Goal: Task Accomplishment & Management: Use online tool/utility

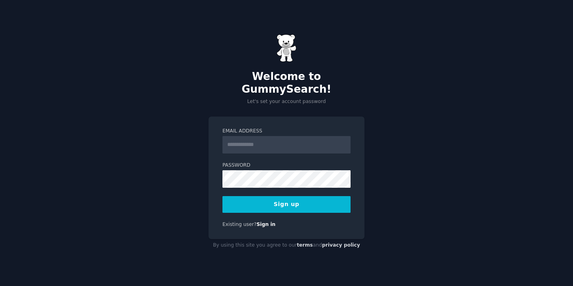
click at [259, 136] on input "Email Address" at bounding box center [286, 145] width 128 height 18
type input "**********"
click at [275, 199] on button "Sign up" at bounding box center [286, 204] width 128 height 17
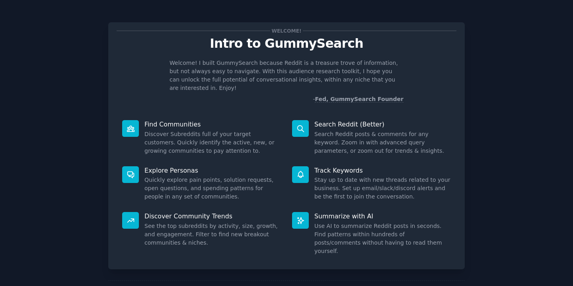
scroll to position [25, 0]
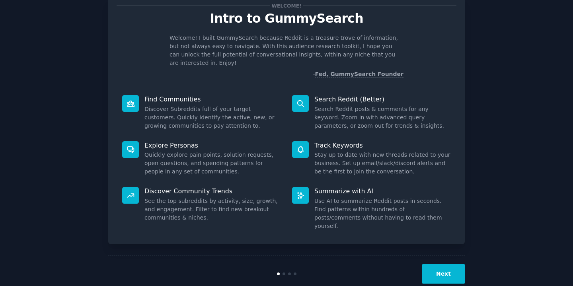
click at [434, 264] on button "Next" at bounding box center [443, 273] width 43 height 19
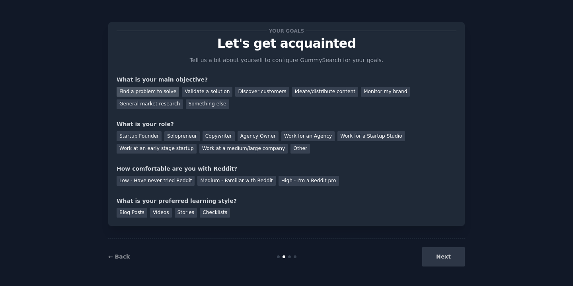
click at [155, 92] on div "Find a problem to solve" at bounding box center [148, 92] width 62 height 10
click at [170, 137] on div "Solopreneur" at bounding box center [181, 136] width 35 height 10
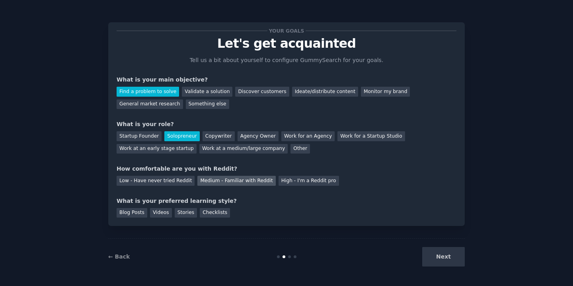
click at [217, 181] on div "Medium - Familiar with Reddit" at bounding box center [236, 181] width 78 height 10
click at [207, 216] on div "Checklists" at bounding box center [215, 213] width 30 height 10
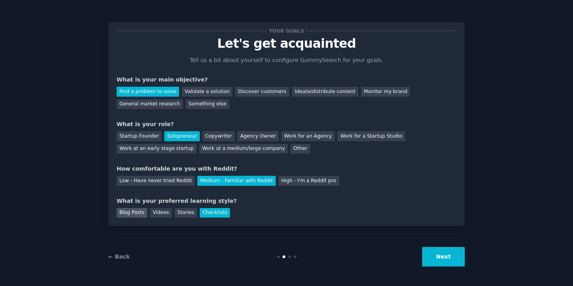
click at [127, 215] on div "Blog Posts" at bounding box center [132, 213] width 31 height 10
click at [200, 210] on div "Checklists" at bounding box center [215, 213] width 30 height 10
click at [447, 255] on button "Next" at bounding box center [443, 256] width 43 height 19
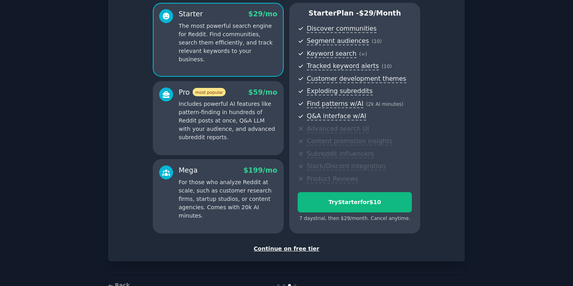
scroll to position [65, 0]
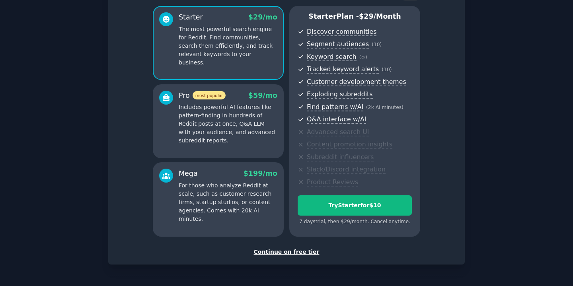
click at [289, 255] on div "Continue on free tier" at bounding box center [287, 252] width 340 height 8
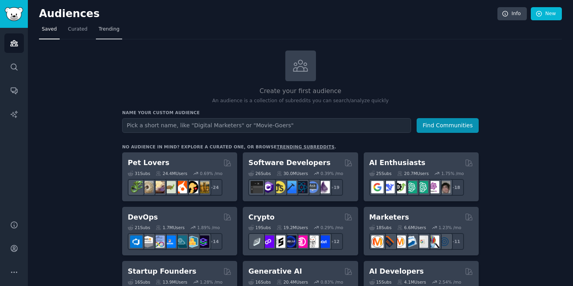
click at [113, 29] on span "Trending" at bounding box center [109, 29] width 21 height 7
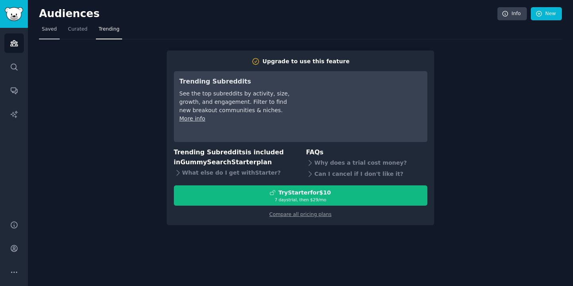
click at [57, 25] on link "Saved" at bounding box center [49, 31] width 21 height 16
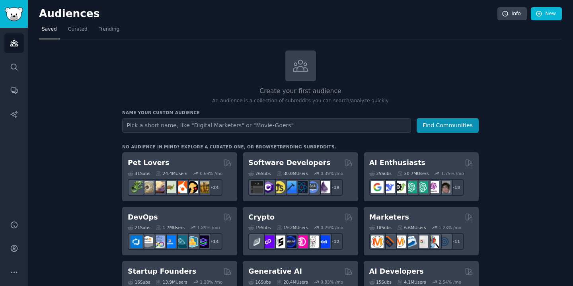
click at [180, 123] on input "text" at bounding box center [266, 125] width 289 height 15
type input "p"
type input "trades people"
click at [417, 118] on button "Find Communities" at bounding box center [448, 125] width 62 height 15
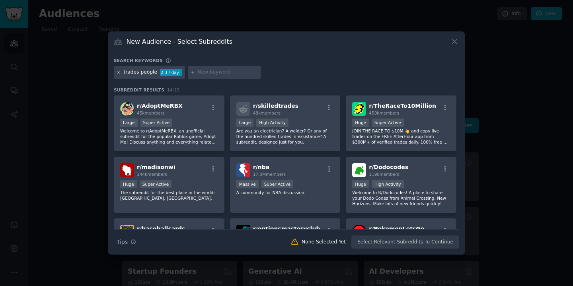
click at [119, 72] on icon at bounding box center [119, 72] width 4 height 4
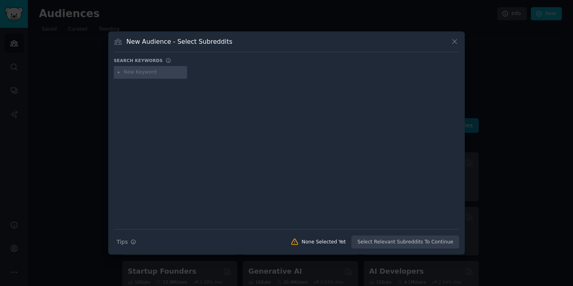
click at [131, 74] on input "text" at bounding box center [154, 72] width 60 height 7
type input "electrician"
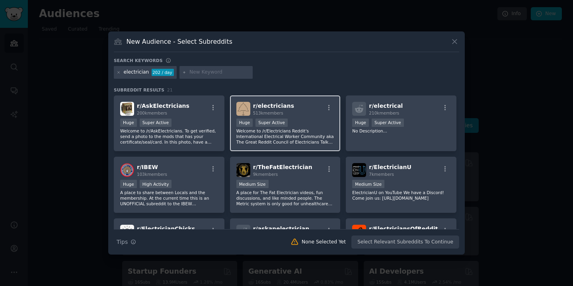
click at [295, 113] on div "r/ electricians 513k members" at bounding box center [285, 109] width 98 height 14
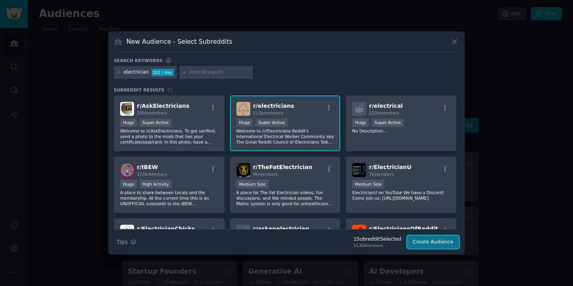
click at [418, 245] on button "Create Audience" at bounding box center [433, 243] width 53 height 14
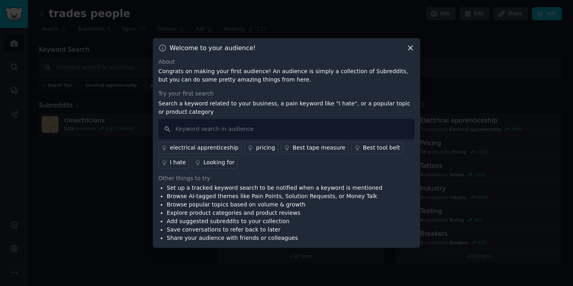
click at [175, 164] on div "I hate" at bounding box center [178, 162] width 16 height 8
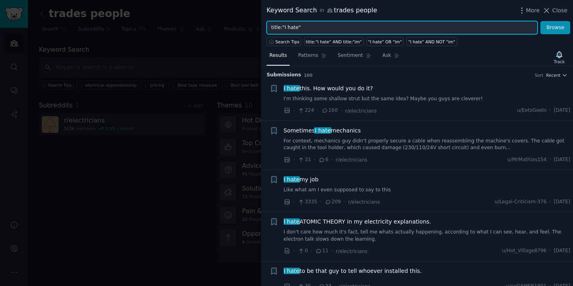
click at [327, 25] on input "title:"I hate"" at bounding box center [402, 28] width 271 height 14
type input "title:"I hate" "is there software""
click at [540, 21] on button "Browse" at bounding box center [555, 28] width 30 height 14
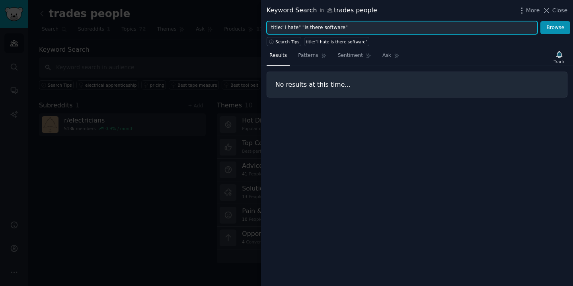
click at [302, 26] on input "title:"I hate" "is there software"" at bounding box center [402, 28] width 271 height 14
click at [357, 21] on input "title:"I hate" "is there software"" at bounding box center [402, 28] width 271 height 14
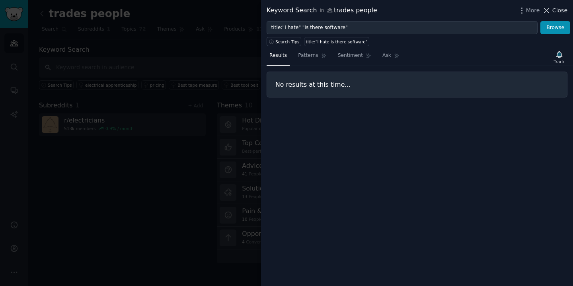
click at [550, 10] on icon at bounding box center [546, 10] width 8 height 8
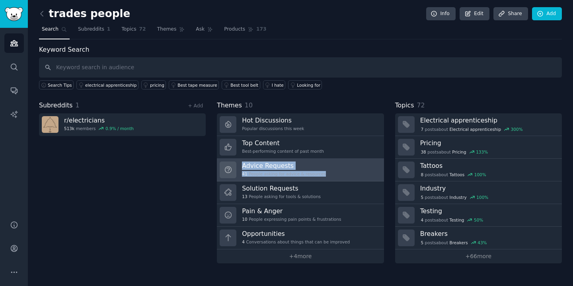
click at [304, 162] on h3 "Advice Requests" at bounding box center [284, 166] width 84 height 8
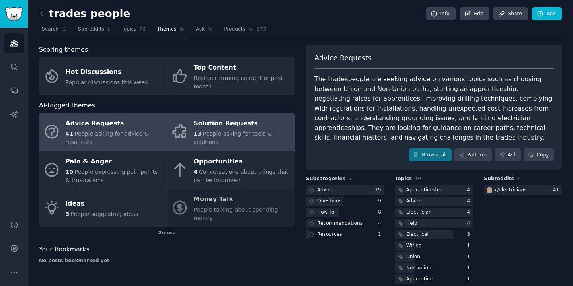
click at [202, 128] on div "Solution Requests" at bounding box center [242, 123] width 97 height 13
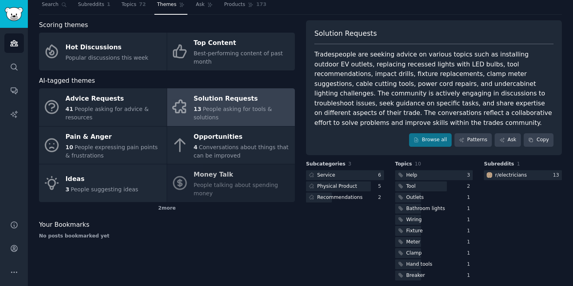
scroll to position [31, 0]
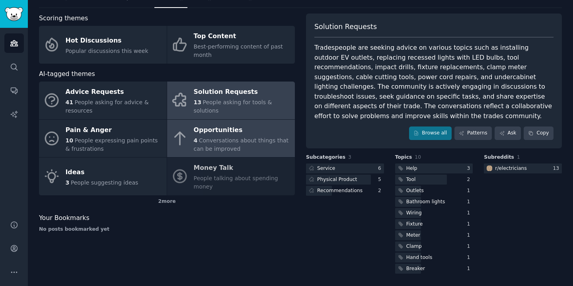
click at [233, 147] on span "Conversations about things that can be improved" at bounding box center [241, 144] width 95 height 15
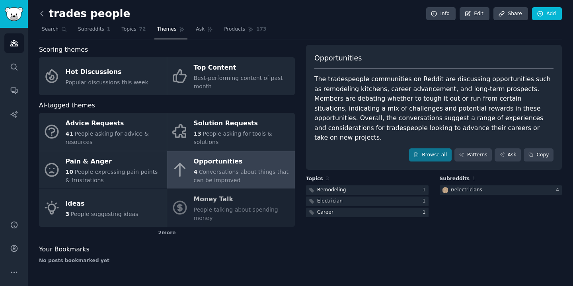
click at [44, 16] on icon at bounding box center [42, 14] width 8 height 8
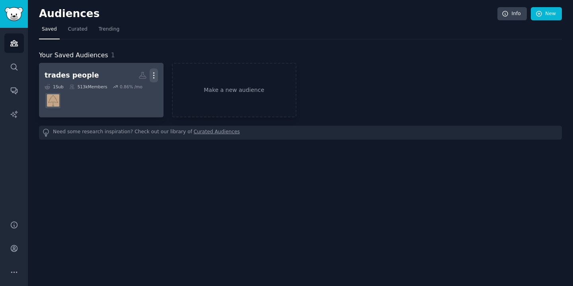
click at [154, 73] on icon "button" at bounding box center [153, 76] width 1 height 6
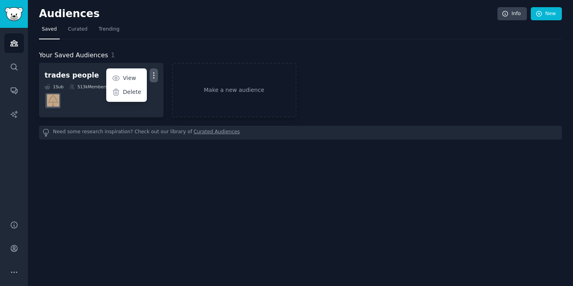
click at [121, 49] on div "Your Saved Audiences 1 trades people Custom Audience More View Delete 1 Sub 513…" at bounding box center [300, 89] width 523 height 100
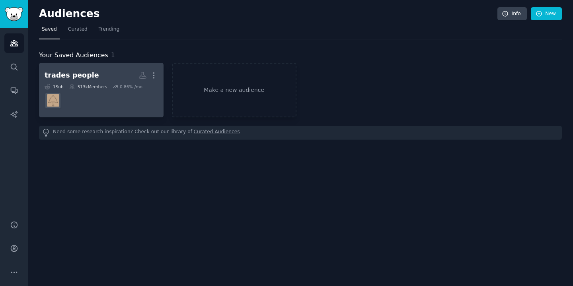
click at [92, 100] on dd at bounding box center [101, 101] width 113 height 22
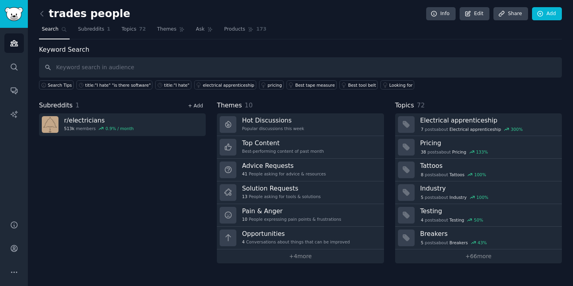
click at [201, 107] on link "+ Add" at bounding box center [195, 106] width 15 height 6
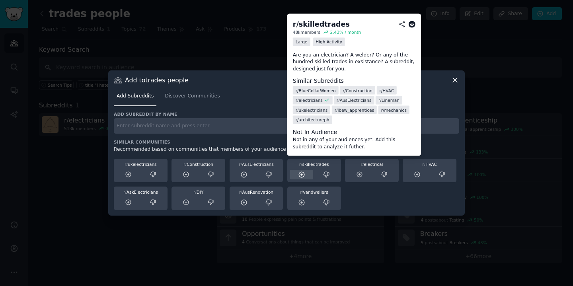
click at [305, 176] on icon at bounding box center [301, 174] width 7 height 7
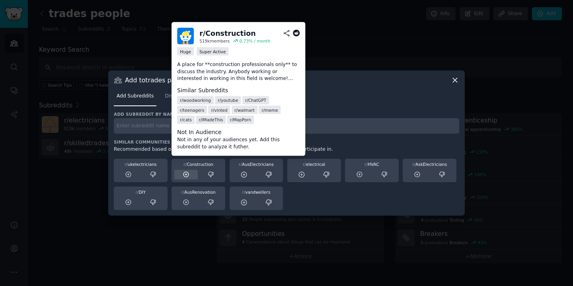
click at [183, 176] on icon at bounding box center [186, 174] width 7 height 7
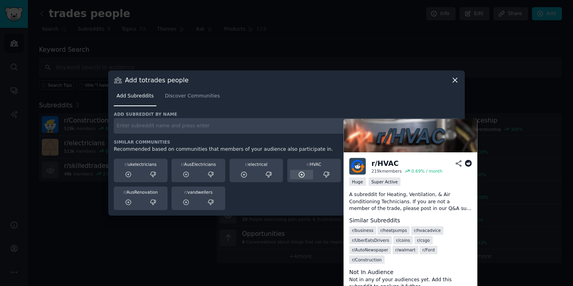
click at [301, 173] on icon at bounding box center [301, 174] width 7 height 7
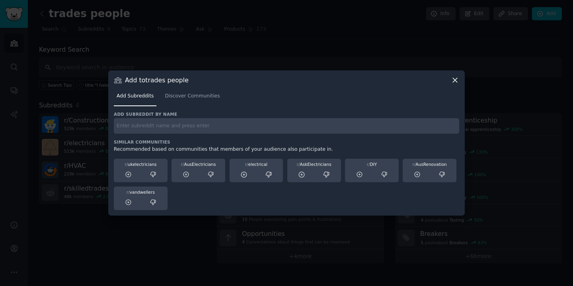
click at [456, 79] on icon at bounding box center [455, 80] width 4 height 4
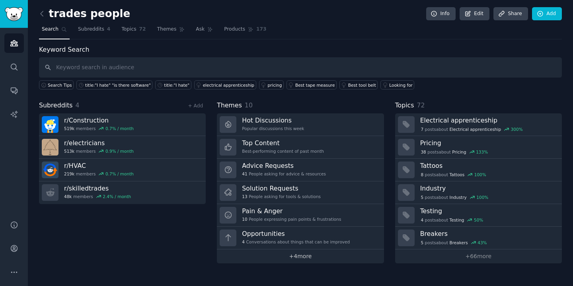
click at [273, 259] on link "+ 4 more" at bounding box center [300, 257] width 167 height 14
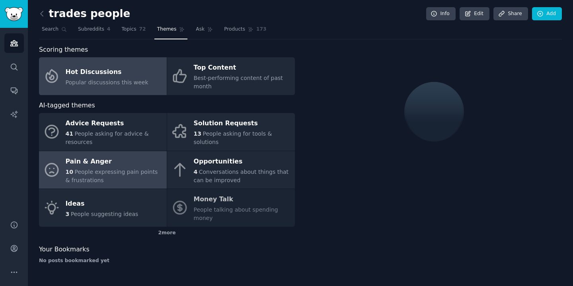
click at [94, 173] on span "People expressing pain points & frustrations" at bounding box center [112, 176] width 92 height 15
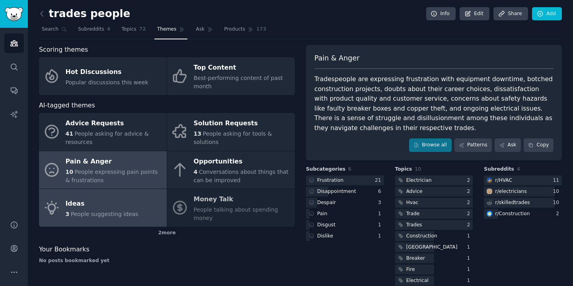
click at [102, 197] on div "Ideas" at bounding box center [102, 203] width 73 height 13
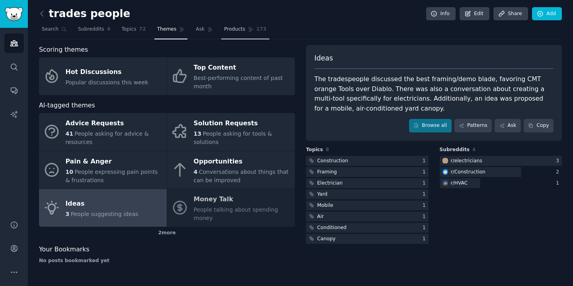
click at [244, 29] on link "Products 173" at bounding box center [245, 31] width 48 height 16
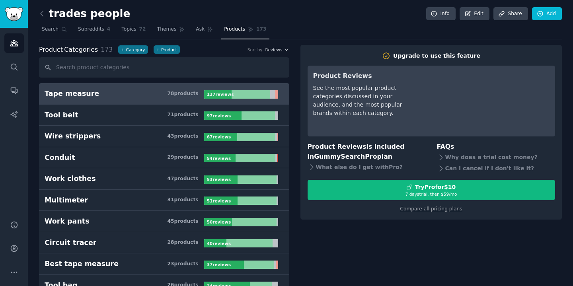
click at [156, 93] on h3 "Tape measure 78 product s" at bounding box center [125, 94] width 160 height 10
click at [98, 32] on span "Subreddits" at bounding box center [91, 29] width 26 height 7
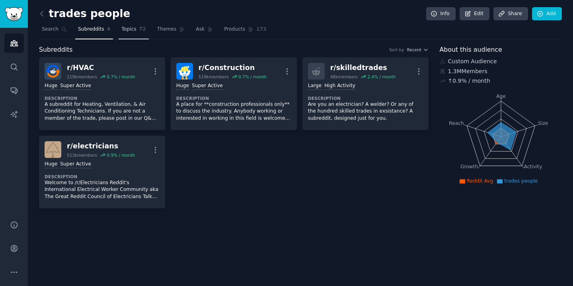
click at [131, 31] on span "Topics" at bounding box center [128, 29] width 15 height 7
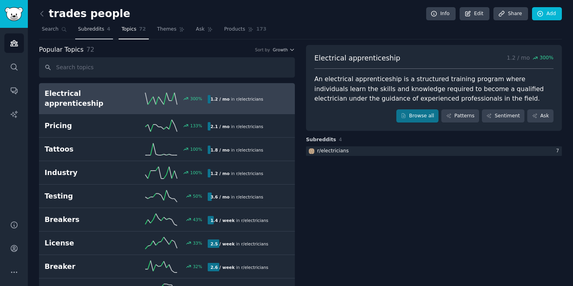
click at [80, 29] on span "Subreddits" at bounding box center [91, 29] width 26 height 7
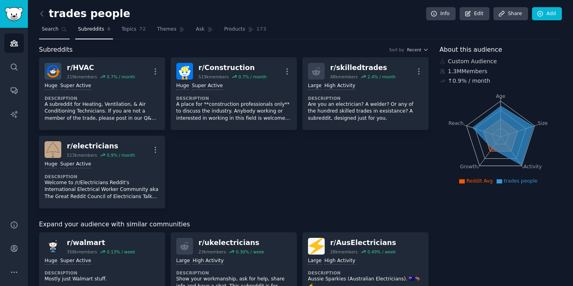
click at [56, 29] on span "Search" at bounding box center [50, 29] width 17 height 7
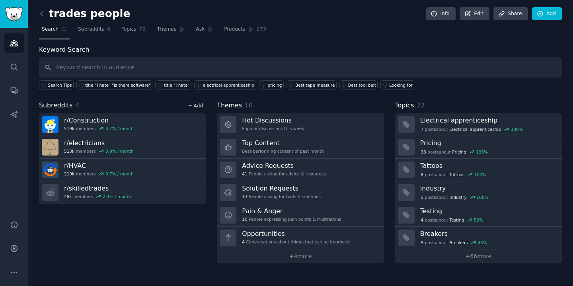
click at [192, 108] on link "+ Add" at bounding box center [195, 106] width 15 height 6
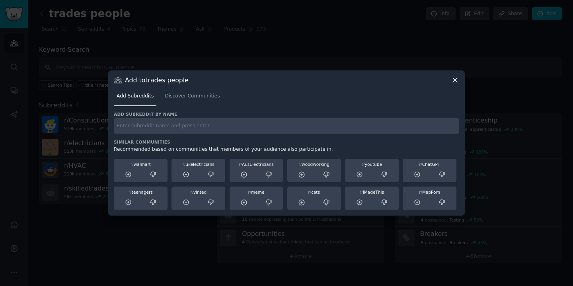
click at [453, 80] on icon at bounding box center [455, 80] width 8 height 8
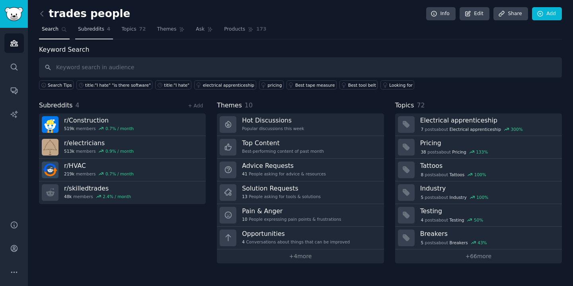
click at [105, 28] on link "Subreddits 4" at bounding box center [94, 31] width 38 height 16
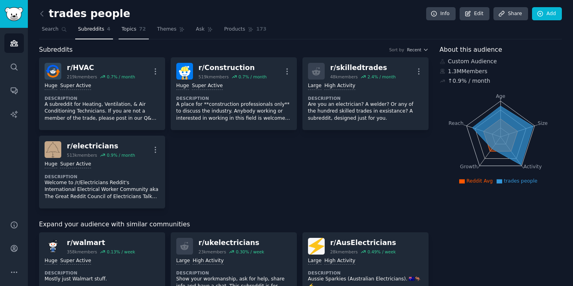
click at [126, 30] on span "Topics" at bounding box center [128, 29] width 15 height 7
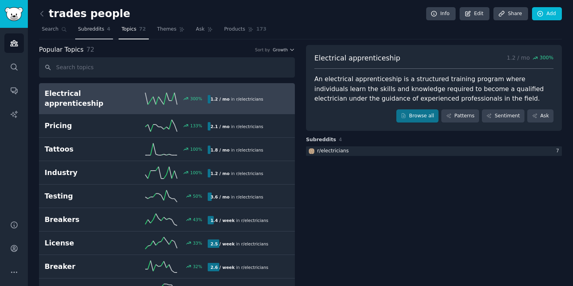
click at [86, 35] on link "Subreddits 4" at bounding box center [94, 31] width 38 height 16
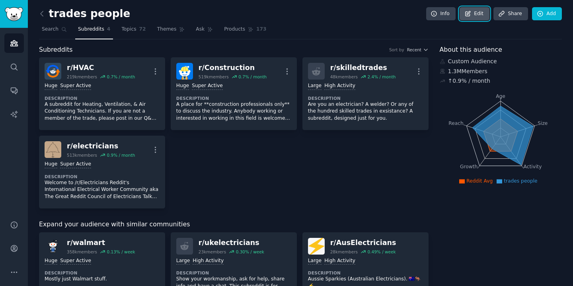
click at [470, 14] on icon at bounding box center [467, 13] width 7 height 7
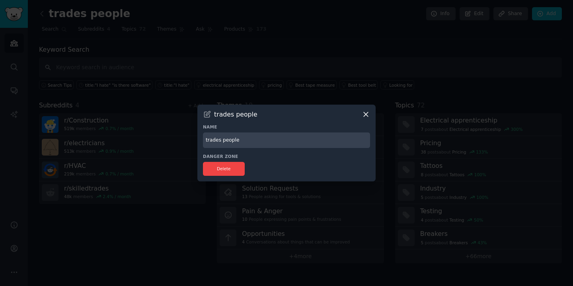
click at [364, 115] on icon at bounding box center [366, 114] width 8 height 8
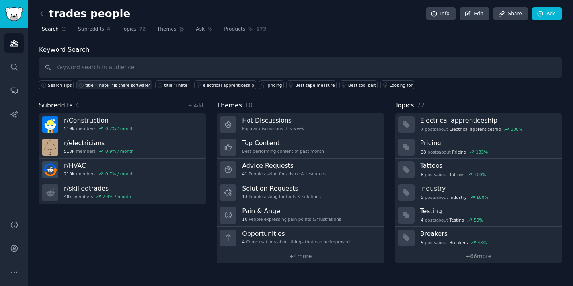
click at [105, 85] on div "title:"I hate" "is there software"" at bounding box center [118, 85] width 66 height 6
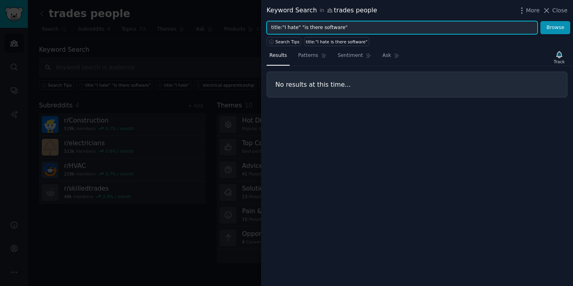
drag, startPoint x: 350, startPoint y: 27, endPoint x: 284, endPoint y: 28, distance: 65.7
click at [285, 28] on input "title:"I hate" "is there software"" at bounding box center [402, 28] width 271 height 14
type input "title:"tape measure""
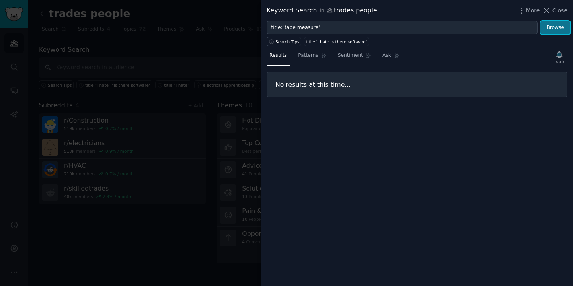
click at [547, 31] on button "Browse" at bounding box center [555, 28] width 30 height 14
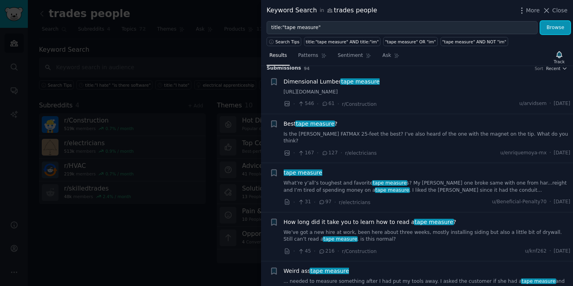
scroll to position [6, 0]
click at [360, 180] on link "What’re y’all’s toughest and favorite tape measure s? My [PERSON_NAME] one brok…" at bounding box center [427, 187] width 287 height 14
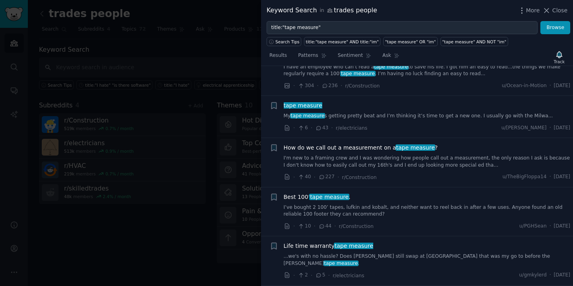
scroll to position [601, 0]
click at [558, 6] on span "Close" at bounding box center [559, 10] width 15 height 8
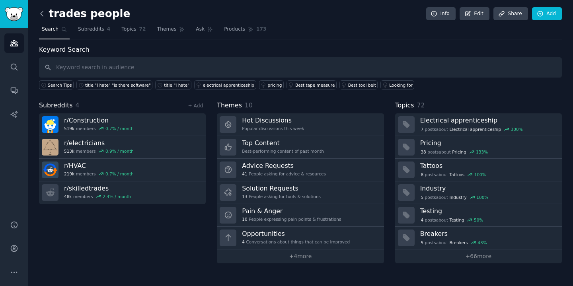
click at [41, 15] on icon at bounding box center [42, 14] width 8 height 8
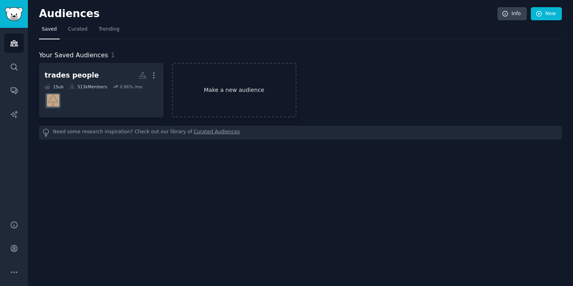
click at [185, 82] on link "Make a new audience" at bounding box center [234, 90] width 125 height 55
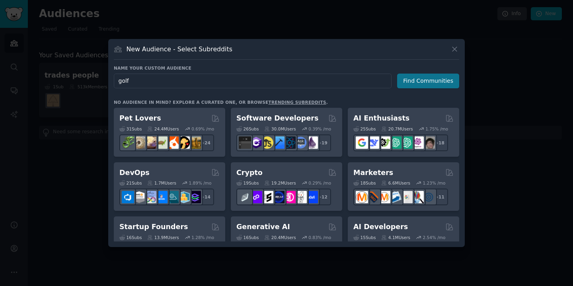
type input "golf"
click at [417, 80] on button "Find Communities" at bounding box center [428, 81] width 62 height 15
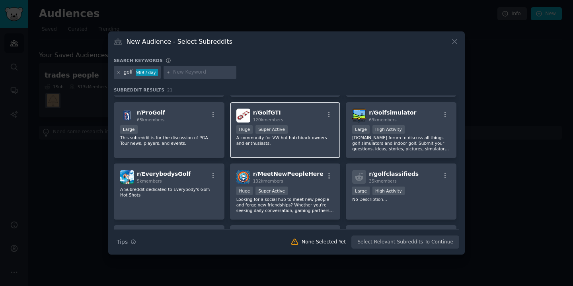
scroll to position [117, 0]
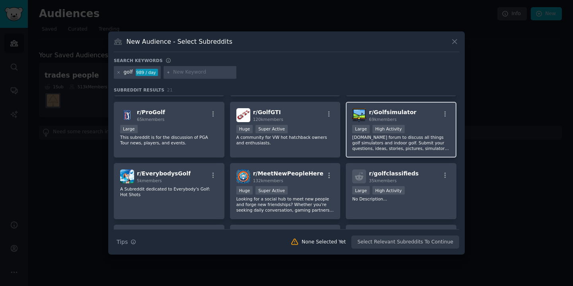
click at [359, 149] on p "[DOMAIN_NAME] forum to discuss all things golf simulators and indoor golf. Subm…" at bounding box center [401, 143] width 98 height 17
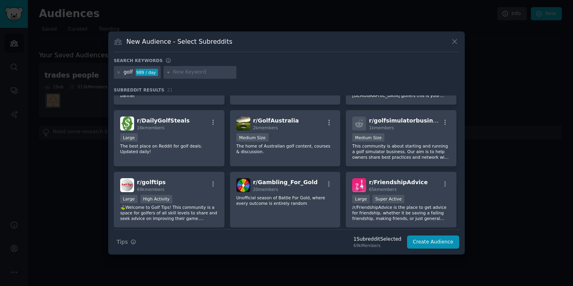
scroll to position [284, 0]
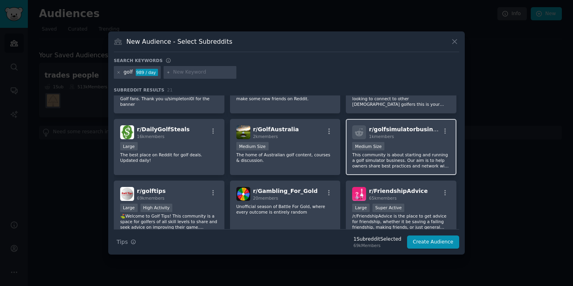
click at [390, 166] on p "This community is about starting and running a golf simulator business. Our aim…" at bounding box center [401, 160] width 98 height 17
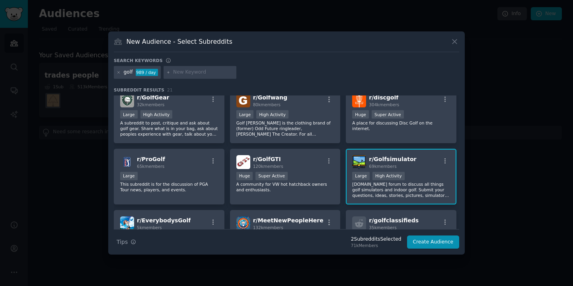
scroll to position [0, 0]
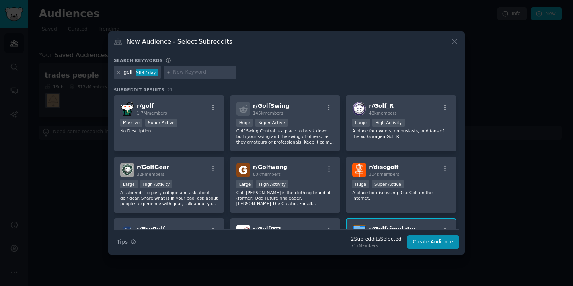
click at [191, 71] on input "text" at bounding box center [203, 72] width 60 height 7
type input "wedding"
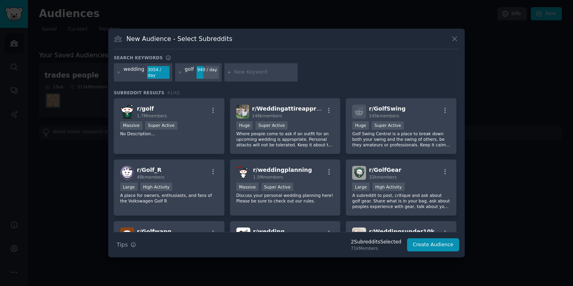
click at [138, 73] on div "wedding" at bounding box center [134, 72] width 21 height 13
click at [120, 74] on icon at bounding box center [119, 72] width 4 height 4
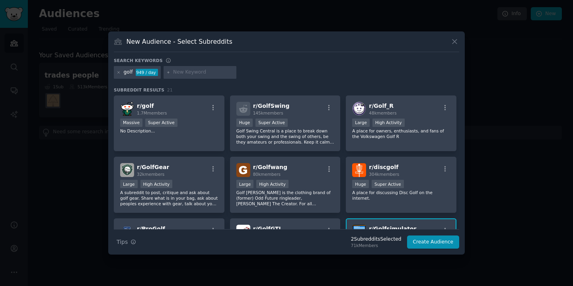
click at [209, 75] on input "text" at bounding box center [203, 72] width 60 height 7
type input "wedding ideas"
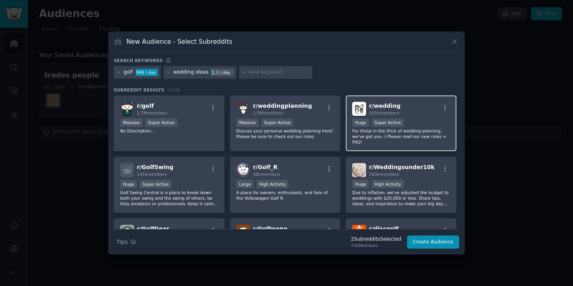
click at [386, 134] on p "For those in the thick of wedding planning, we've got you :) Please read our ne…" at bounding box center [401, 136] width 98 height 17
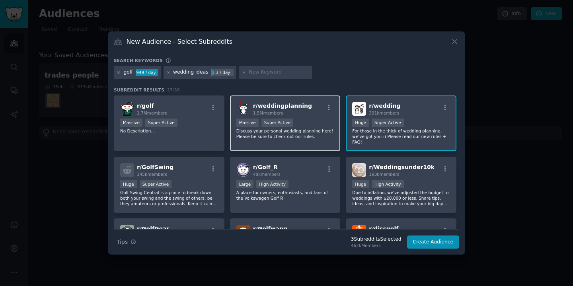
click at [298, 141] on div "r/ weddingplanning 1.5M members Massive Super Active Discuss your personal wedd…" at bounding box center [285, 124] width 111 height 56
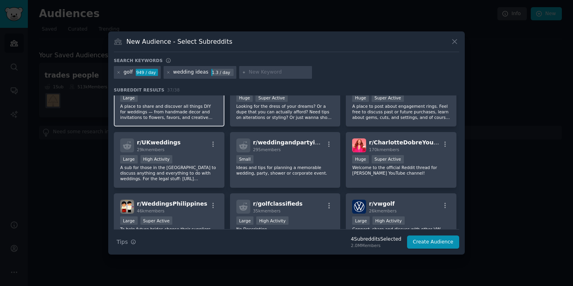
scroll to position [333, 0]
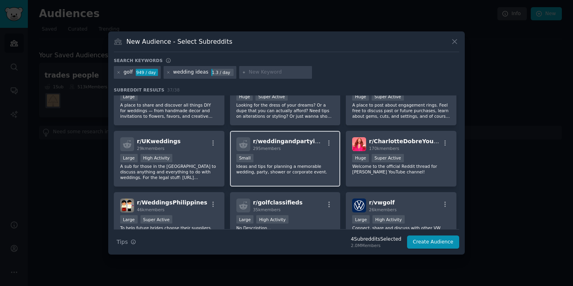
click at [264, 173] on p "Ideas and tips for planning a memorable wedding, party, shower or corporate eve…" at bounding box center [285, 169] width 98 height 11
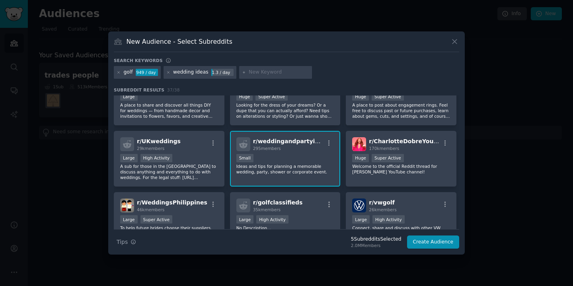
click at [260, 172] on p "Ideas and tips for planning a memorable wedding, party, shower or corporate eve…" at bounding box center [285, 169] width 98 height 11
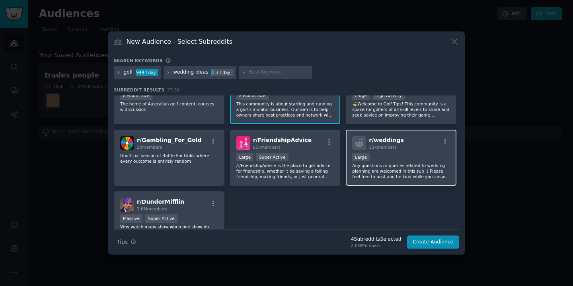
scroll to position [644, 0]
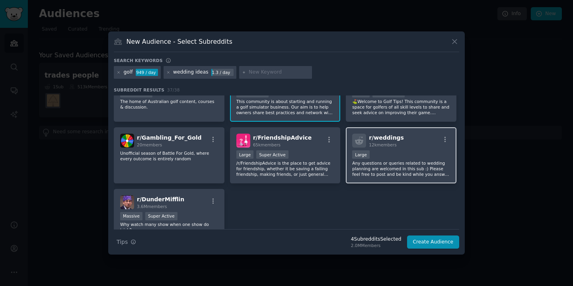
click at [369, 174] on p "Any questions or queries related to wedding planning are welcomed in this sub :…" at bounding box center [401, 168] width 98 height 17
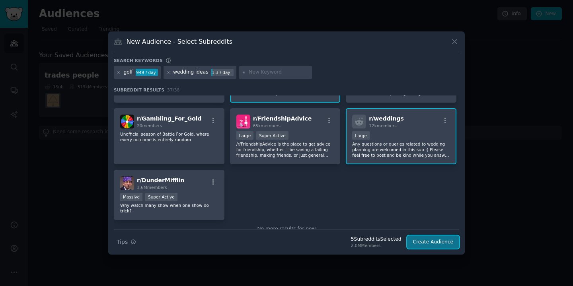
click at [419, 242] on button "Create Audience" at bounding box center [433, 243] width 53 height 14
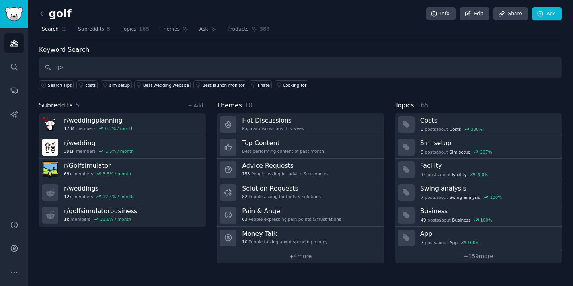
type input "g"
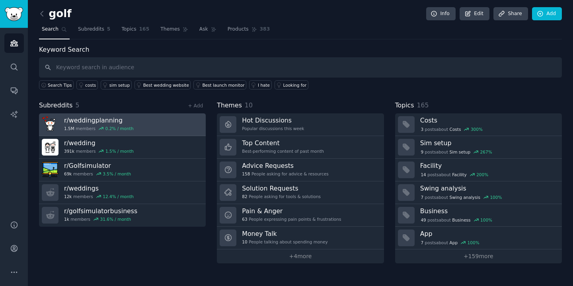
click at [119, 124] on div "r/ weddingplanning 1.5M members 0.2 % / month" at bounding box center [99, 124] width 70 height 17
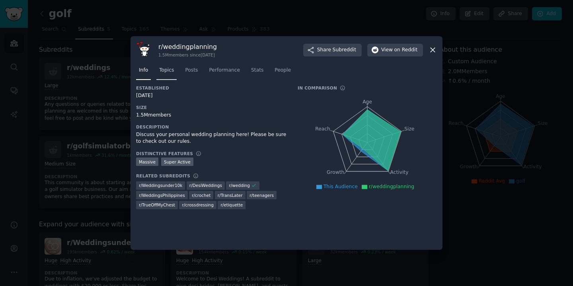
click at [167, 73] on span "Topics" at bounding box center [166, 70] width 15 height 7
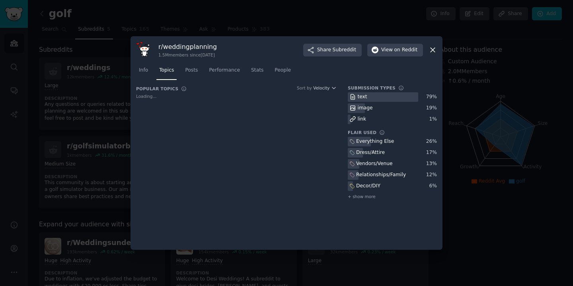
click at [156, 73] on div "Info Topics Posts Performance Stats People" at bounding box center [286, 71] width 301 height 27
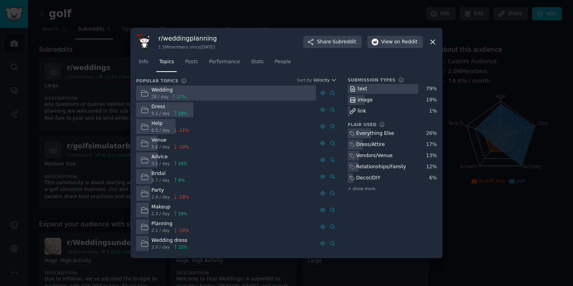
click at [430, 43] on icon at bounding box center [433, 42] width 8 height 8
